Goal: Task Accomplishment & Management: Use online tool/utility

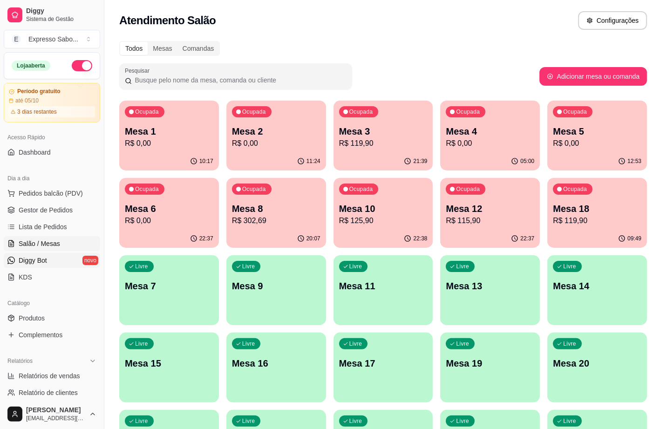
scroll to position [233, 0]
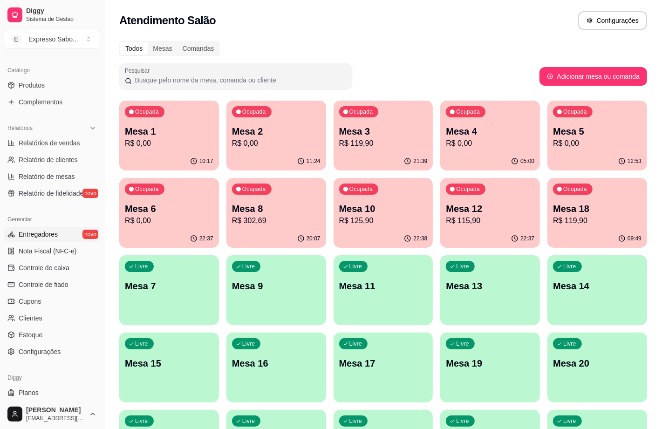
click at [44, 237] on span "Entregadores" at bounding box center [38, 234] width 39 height 9
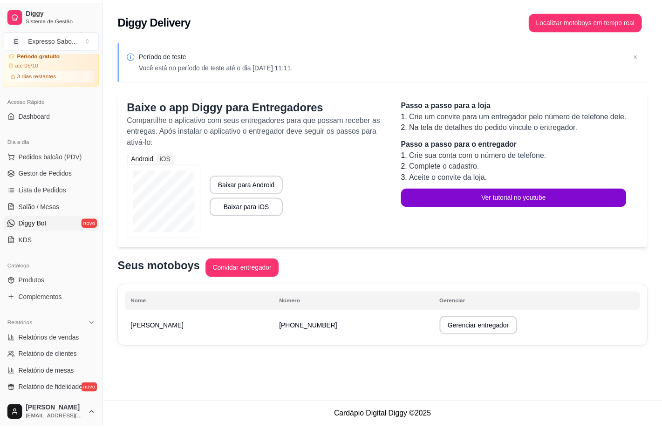
scroll to position [58, 0]
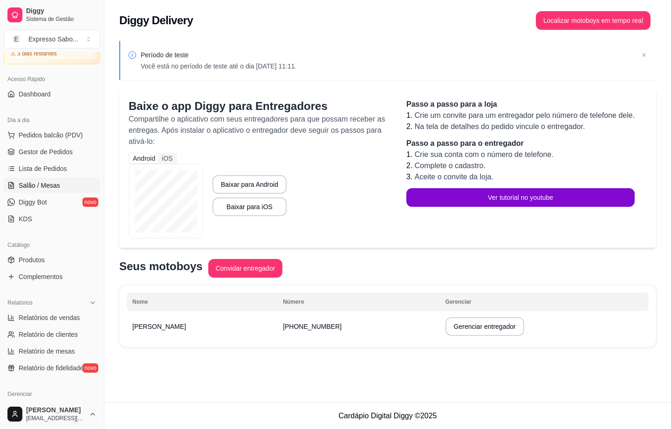
click at [38, 189] on span "Salão / Mesas" at bounding box center [39, 185] width 41 height 9
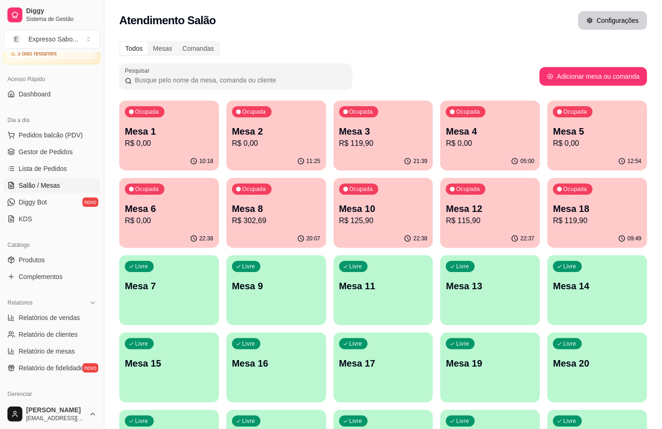
click at [614, 20] on button "Configurações" at bounding box center [612, 20] width 69 height 19
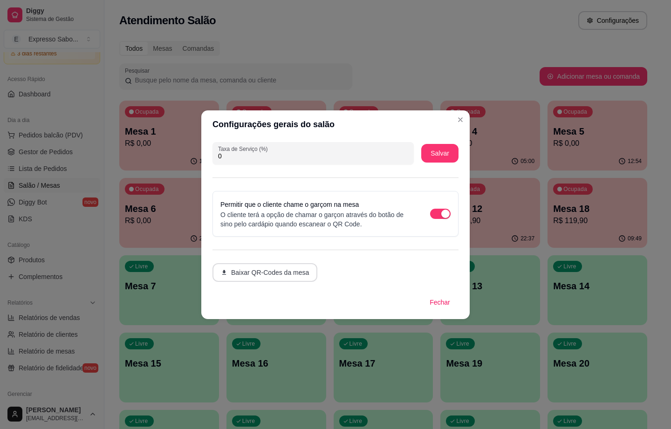
click at [268, 271] on button "Baixar QR-Codes da mesa" at bounding box center [265, 272] width 105 height 19
